Goal: Check status: Check status

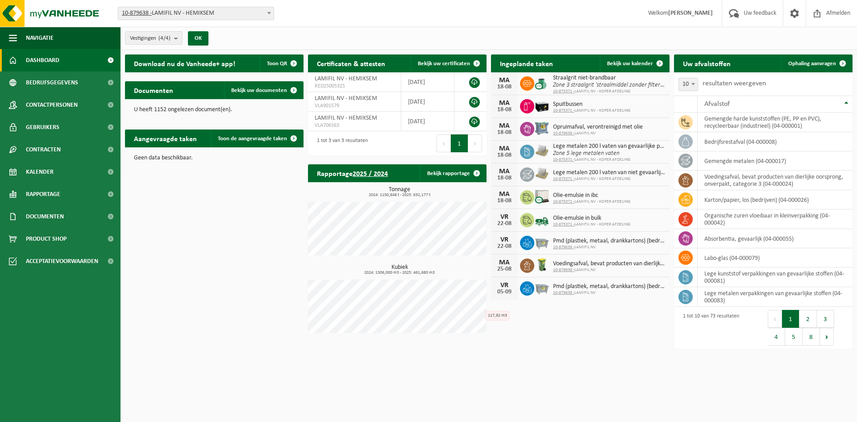
drag, startPoint x: 602, startPoint y: 380, endPoint x: 845, endPoint y: 130, distance: 349.0
click at [603, 375] on html "Vestiging: 10-879638 - LAMIFIL NV - HEMIKSEM 10-907268 - LAMIFIL - DRAAD/KABEL …" at bounding box center [428, 211] width 857 height 422
click at [237, 216] on div "Download nu de Vanheede+ app! Toon QR Certificaten & attesten Bekijk uw certifi…" at bounding box center [489, 202] width 732 height 304
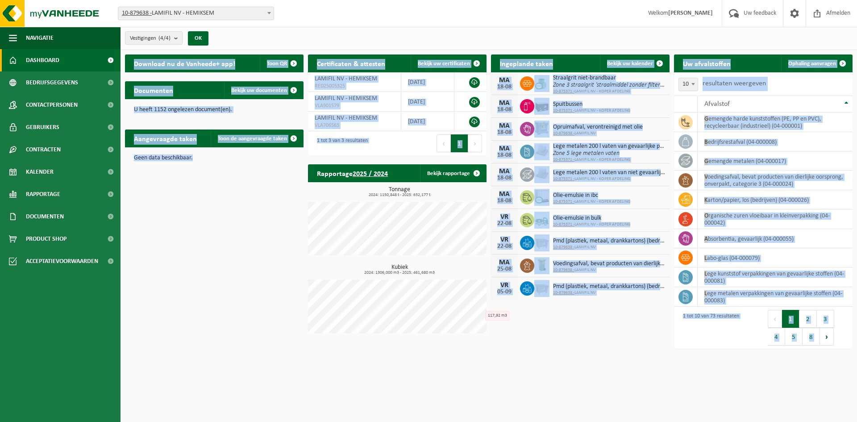
drag, startPoint x: 264, startPoint y: 217, endPoint x: 249, endPoint y: 164, distance: 54.4
click at [249, 164] on div "Download nu de Vanheede+ app! Toon QR Certificaten & attesten Bekijk uw certifi…" at bounding box center [489, 202] width 732 height 304
click at [249, 164] on div "Geen data beschikbaar." at bounding box center [214, 157] width 179 height 21
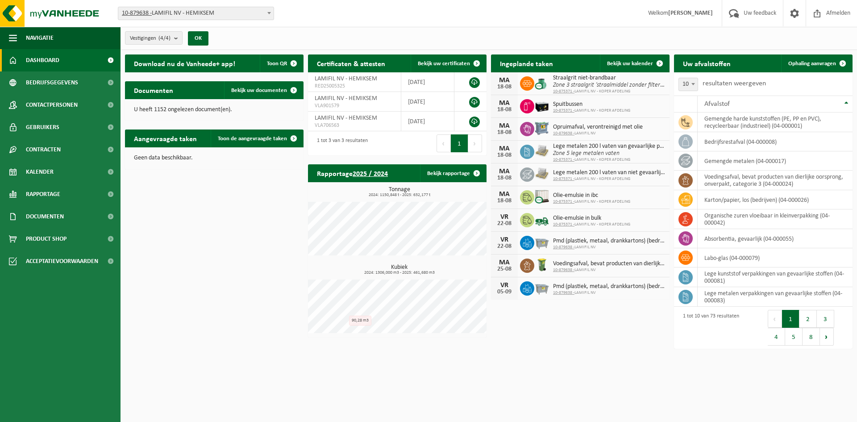
click at [198, 294] on div "Download nu de Vanheede+ app! Toon QR Certificaten & attesten Bekijk uw certifi…" at bounding box center [489, 201] width 732 height 303
click at [217, 224] on div "Download nu de Vanheede+ app! Toon QR Certificaten & attesten Bekijk uw certifi…" at bounding box center [489, 201] width 732 height 303
click at [205, 213] on div "Download nu de Vanheede+ app! Toon QR Certificaten & attesten Bekijk uw certifi…" at bounding box center [489, 201] width 732 height 303
click at [648, 363] on html "Vestiging: 10-879638 - LAMIFIL NV - HEMIKSEM 10-907268 - LAMIFIL - DRAAD/KABEL …" at bounding box center [428, 211] width 857 height 422
click at [629, 61] on span "Bekijk uw kalender" at bounding box center [630, 64] width 46 height 6
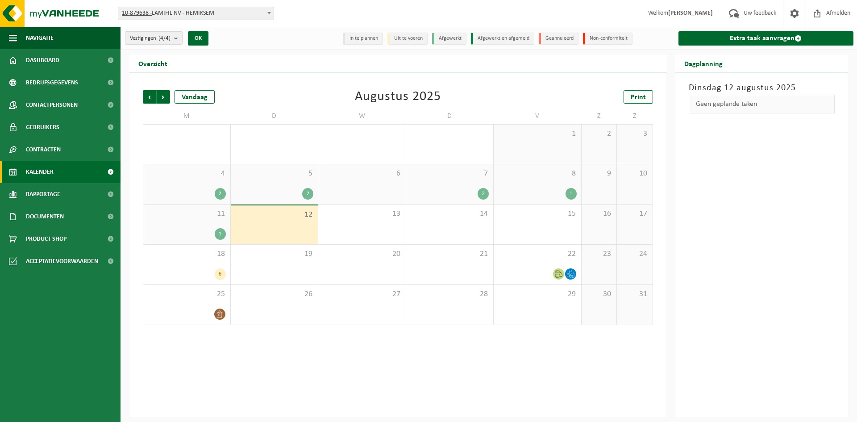
click at [209, 220] on div "11 1" at bounding box center [186, 225] width 87 height 40
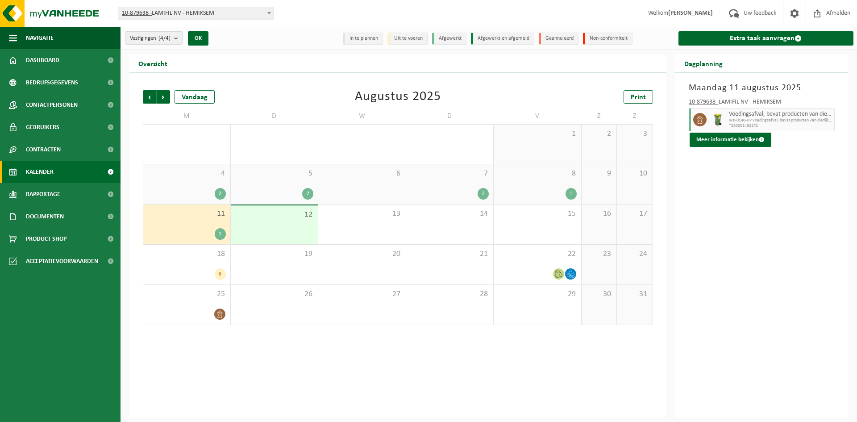
click at [272, 219] on span "12" at bounding box center [274, 215] width 79 height 10
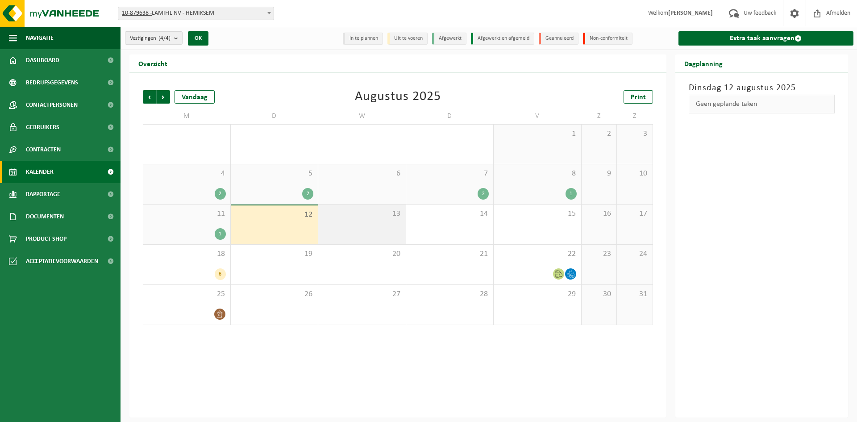
click at [350, 222] on div "13" at bounding box center [362, 225] width 88 height 40
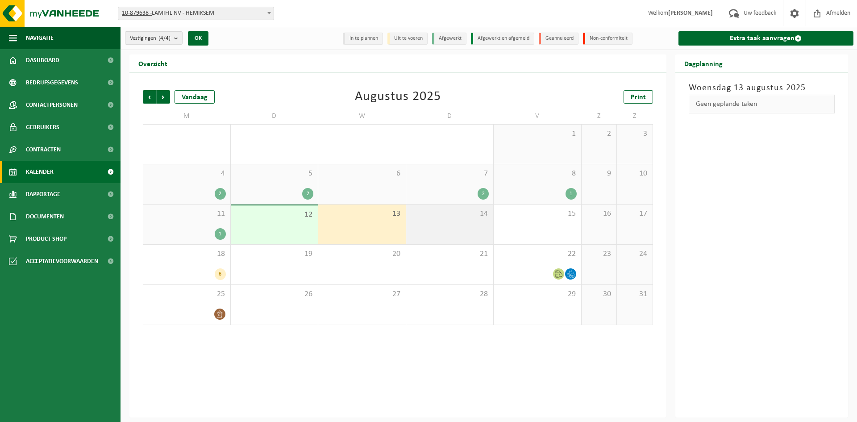
click at [442, 220] on div "14" at bounding box center [450, 225] width 88 height 40
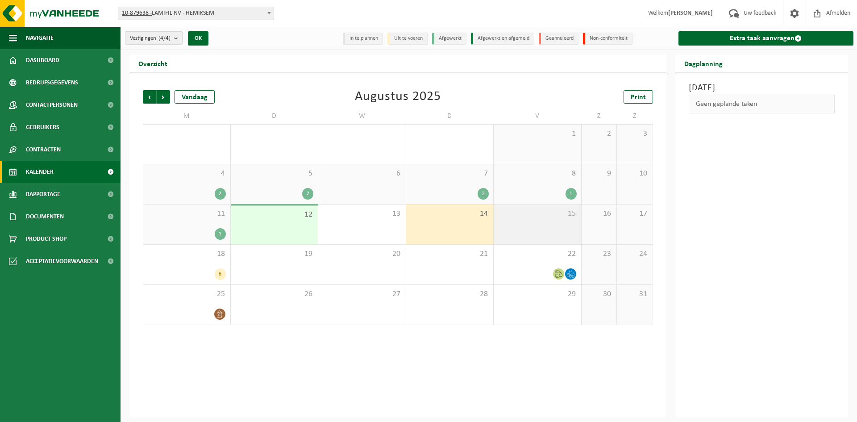
click at [537, 223] on div "15" at bounding box center [538, 225] width 88 height 40
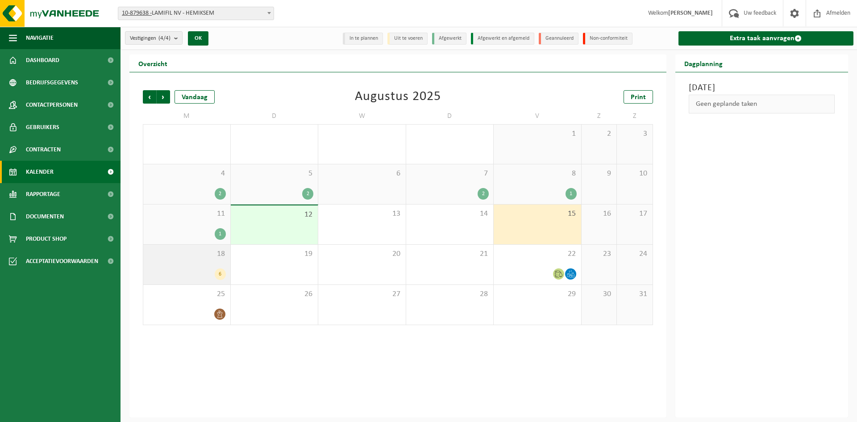
click at [166, 257] on span "18" at bounding box center [187, 254] width 78 height 10
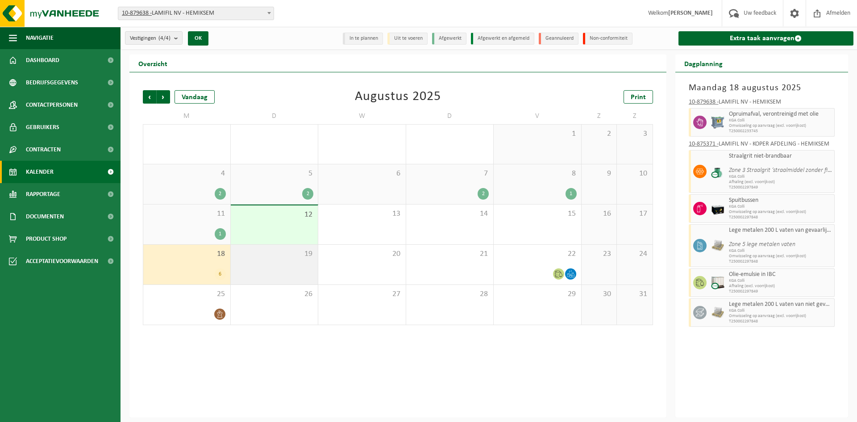
click at [263, 259] on div "19" at bounding box center [275, 265] width 88 height 40
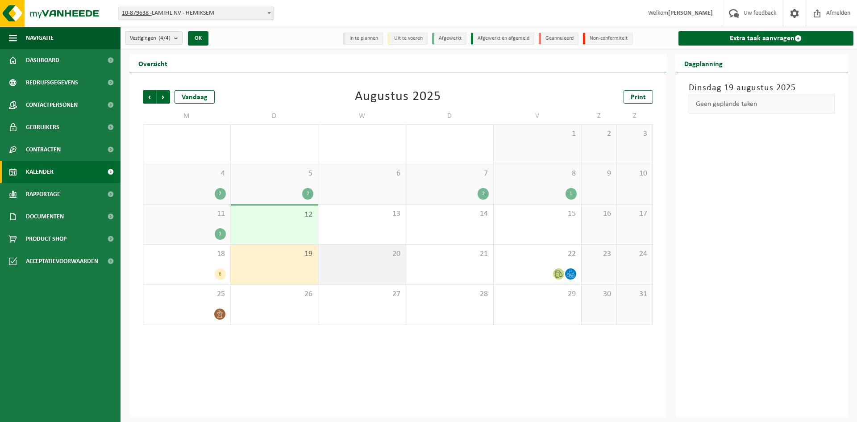
click at [347, 263] on div "20" at bounding box center [362, 265] width 88 height 40
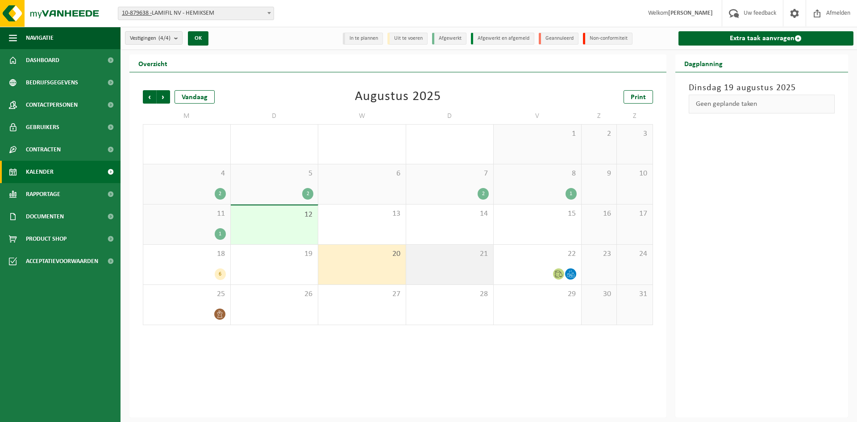
click at [430, 268] on div "21" at bounding box center [450, 265] width 88 height 40
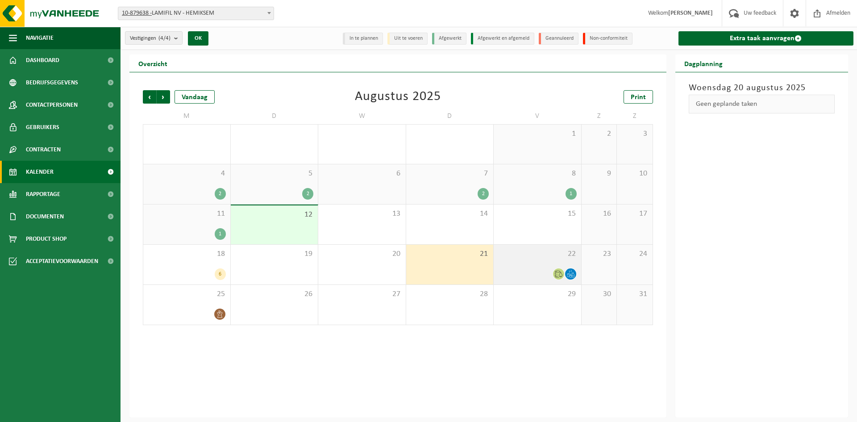
click at [537, 268] on div at bounding box center [537, 274] width 79 height 12
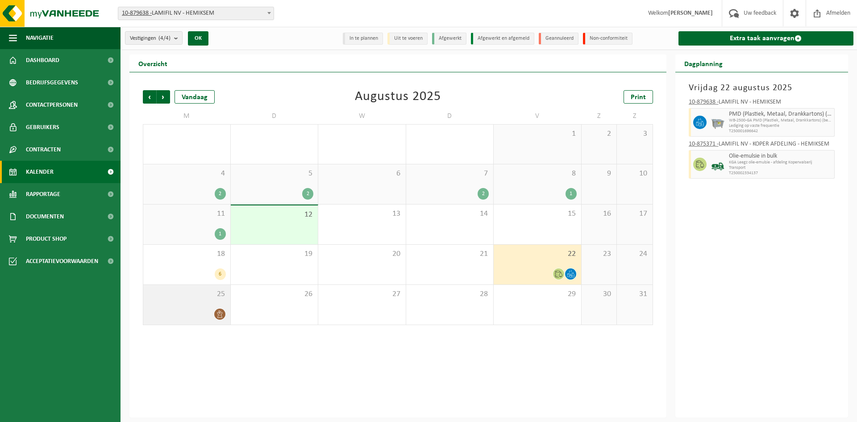
click at [187, 310] on div at bounding box center [187, 314] width 78 height 12
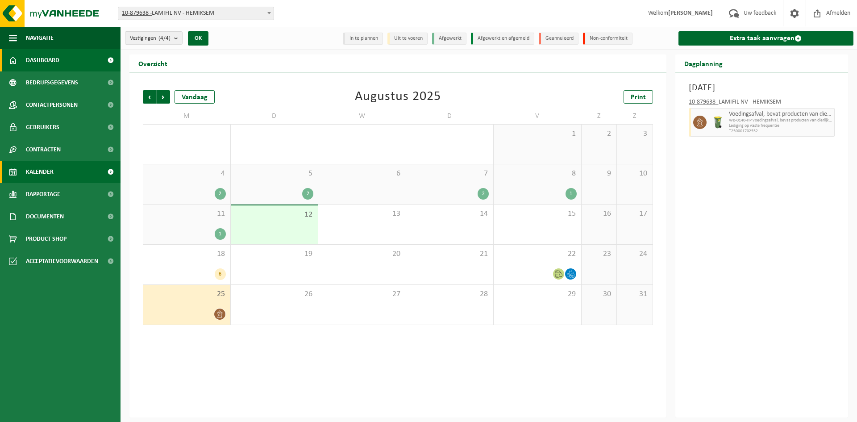
click at [39, 53] on span "Dashboard" at bounding box center [42, 60] width 33 height 22
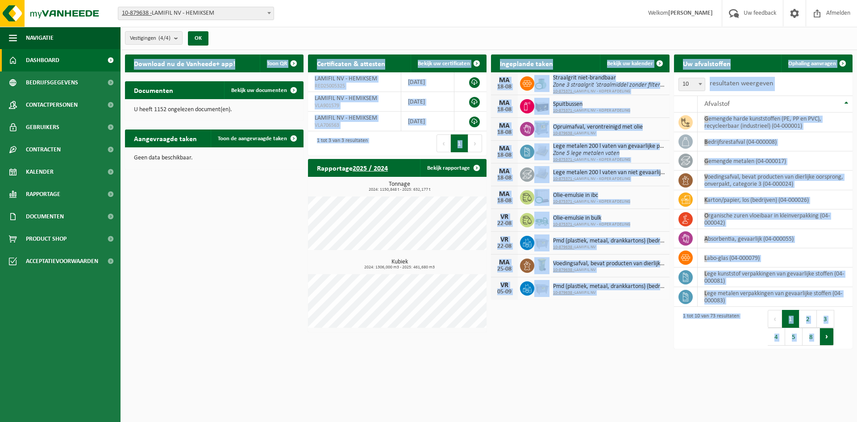
drag, startPoint x: 853, startPoint y: 368, endPoint x: 830, endPoint y: 340, distance: 36.1
click at [830, 340] on html "Vestiging: 10-879638 - LAMIFIL NV - HEMIKSEM 10-907268 - LAMIFIL - DRAAD/KABEL …" at bounding box center [428, 211] width 857 height 422
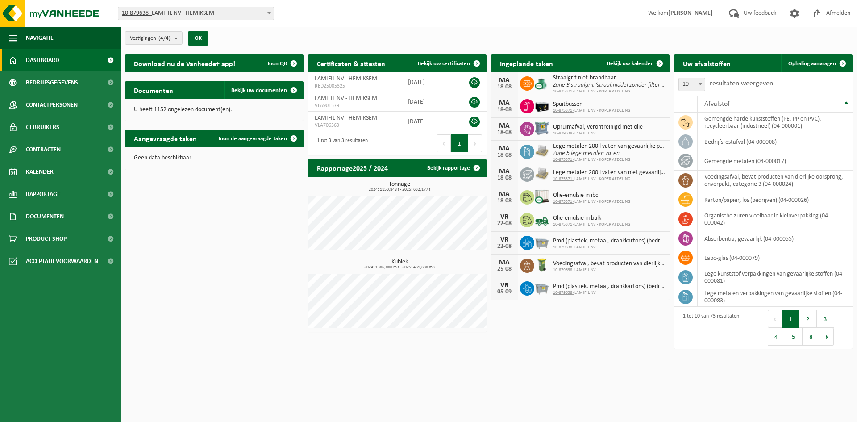
click at [814, 376] on html "Vestiging: 10-879638 - LAMIFIL NV - HEMIKSEM 10-907268 - LAMIFIL - DRAAD/KABEL …" at bounding box center [428, 211] width 857 height 422
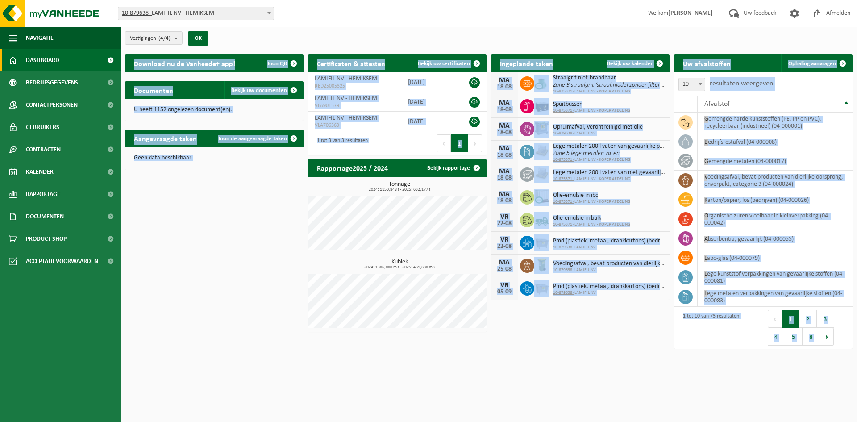
drag, startPoint x: 124, startPoint y: 49, endPoint x: 299, endPoint y: 151, distance: 202.4
click at [299, 151] on div "Vestigingen (4/4) Alles selecteren Alles deselecteren Actieve selecteren LAMIFI…" at bounding box center [428, 177] width 857 height 354
click at [299, 151] on div "Geen data beschikbaar." at bounding box center [214, 157] width 179 height 21
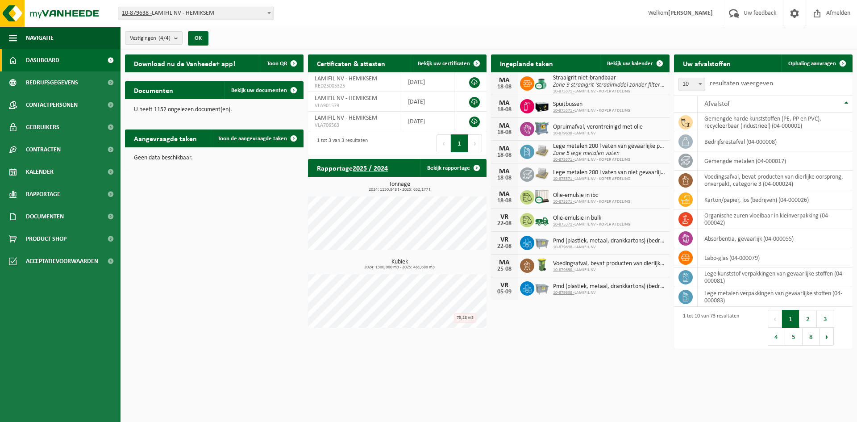
click at [503, 372] on html "Vestiging: 10-879638 - LAMIFIL NV - HEMIKSEM 10-907268 - LAMIFIL - DRAAD/KABEL …" at bounding box center [428, 211] width 857 height 422
click at [473, 362] on html "Vestiging: 10-879638 - LAMIFIL NV - HEMIKSEM 10-907268 - LAMIFIL - DRAAD/KABEL …" at bounding box center [428, 211] width 857 height 422
